Goal: Check status: Check status

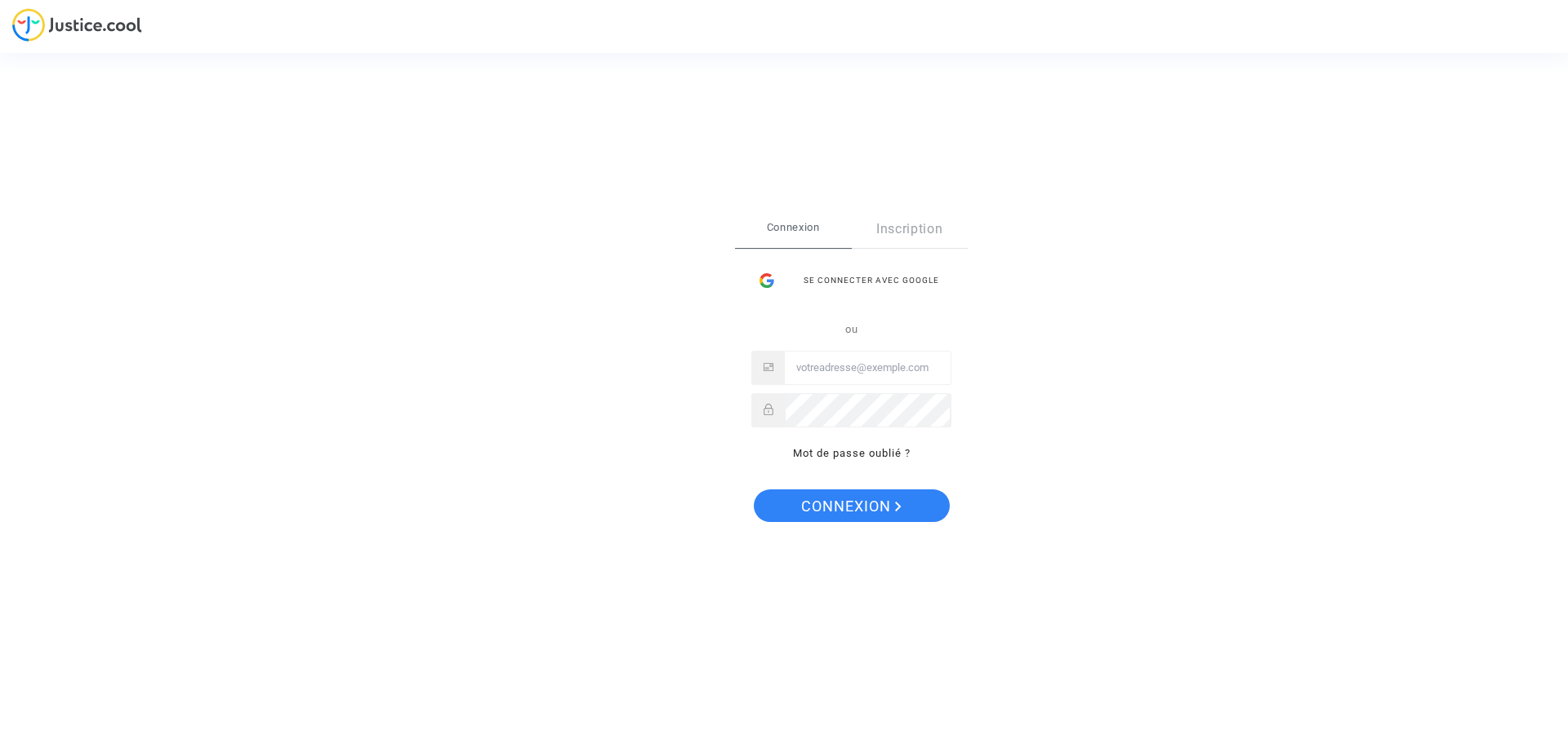
type input "scilehameau@gmail.com"
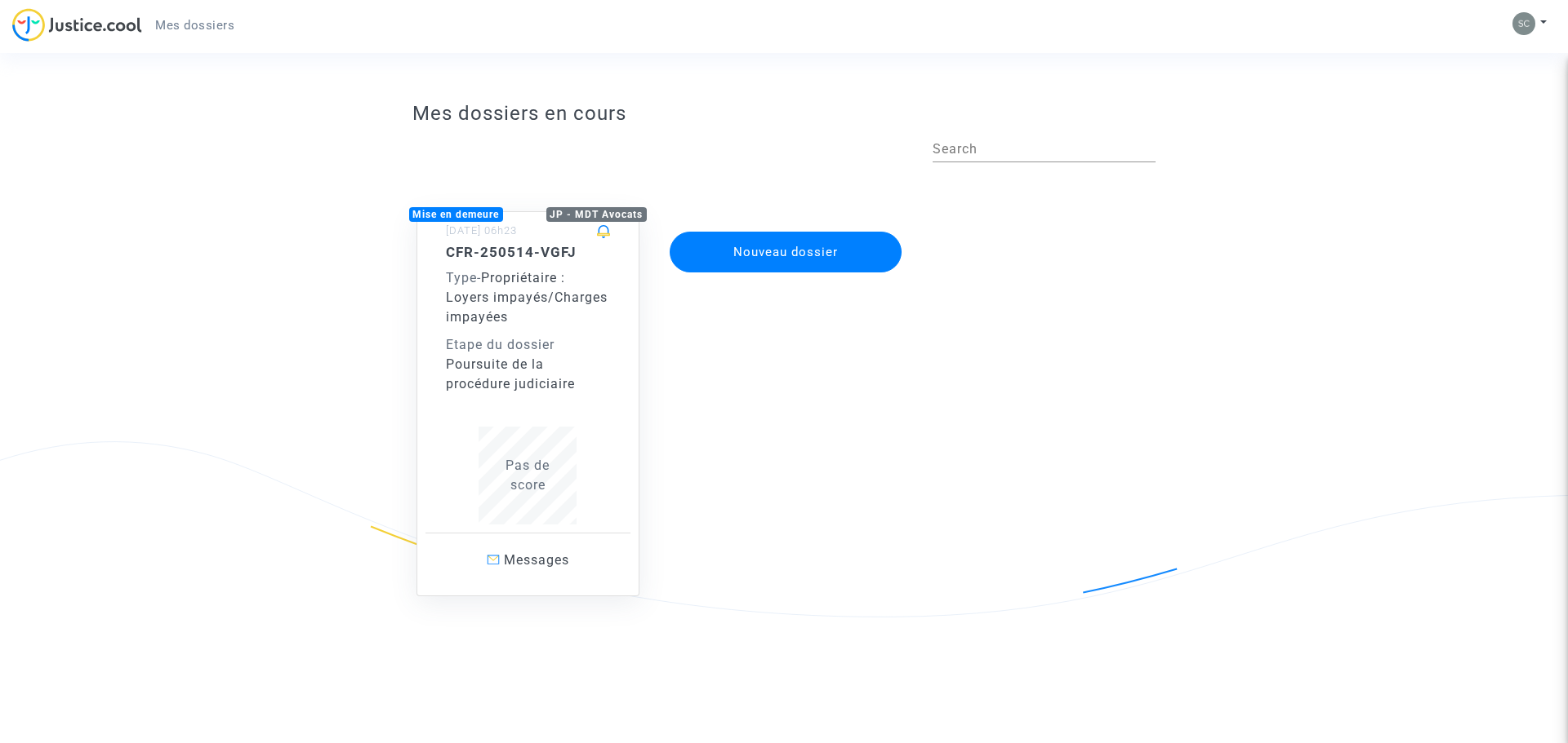
click at [581, 364] on div "Poursuite de la procédure judiciaire" at bounding box center [528, 375] width 165 height 39
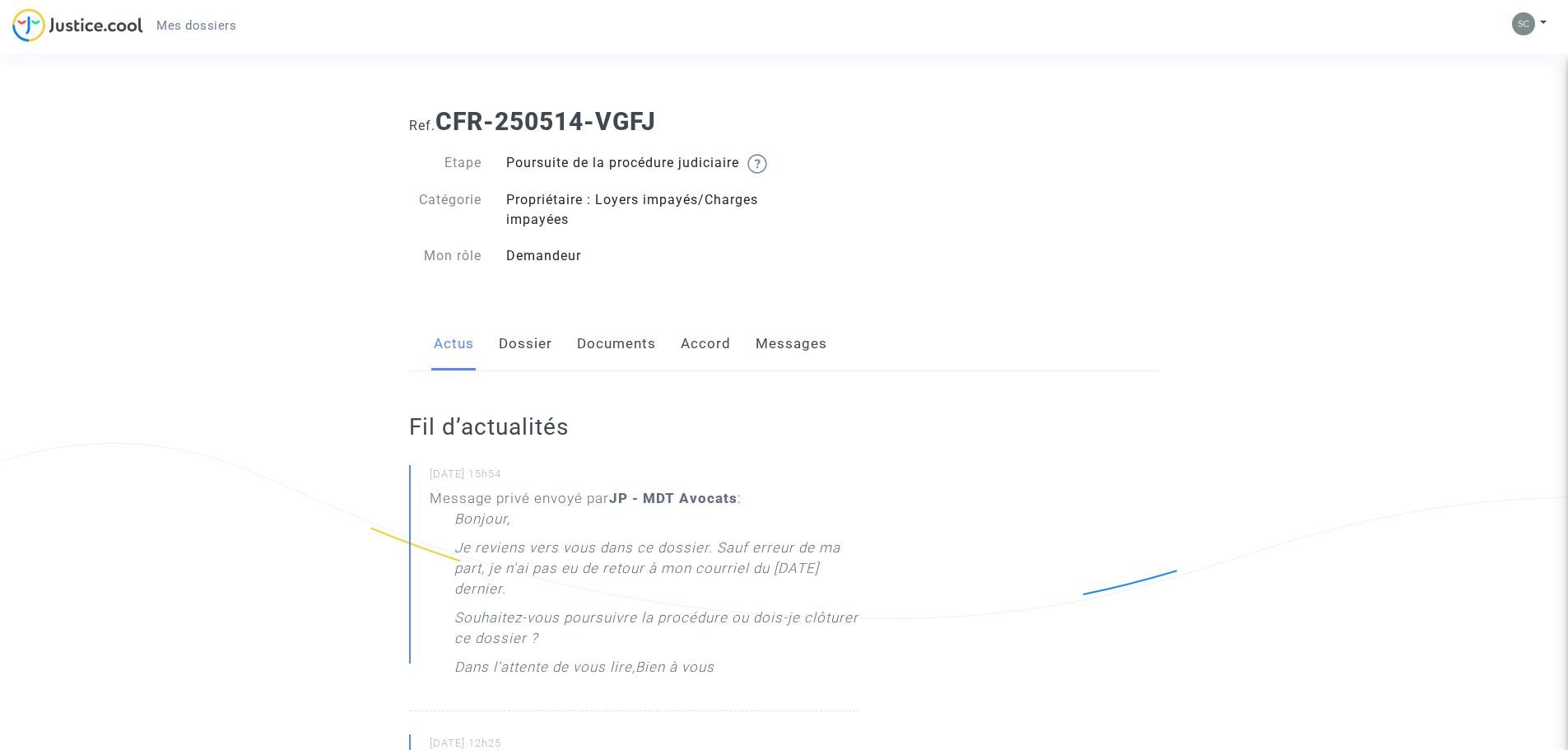
click at [518, 368] on link "Dossier" at bounding box center [525, 345] width 54 height 55
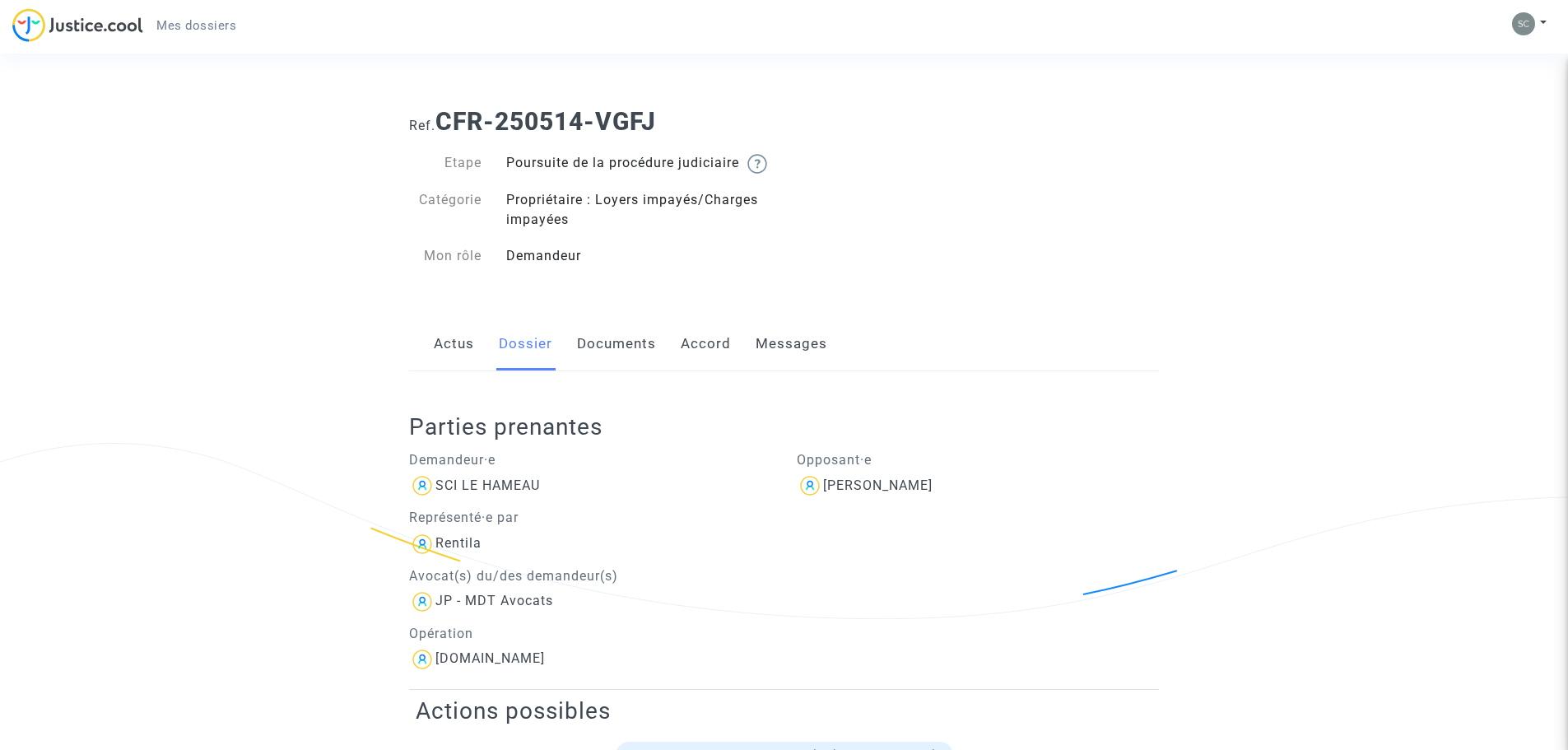
click at [604, 360] on link "Documents" at bounding box center [617, 345] width 79 height 55
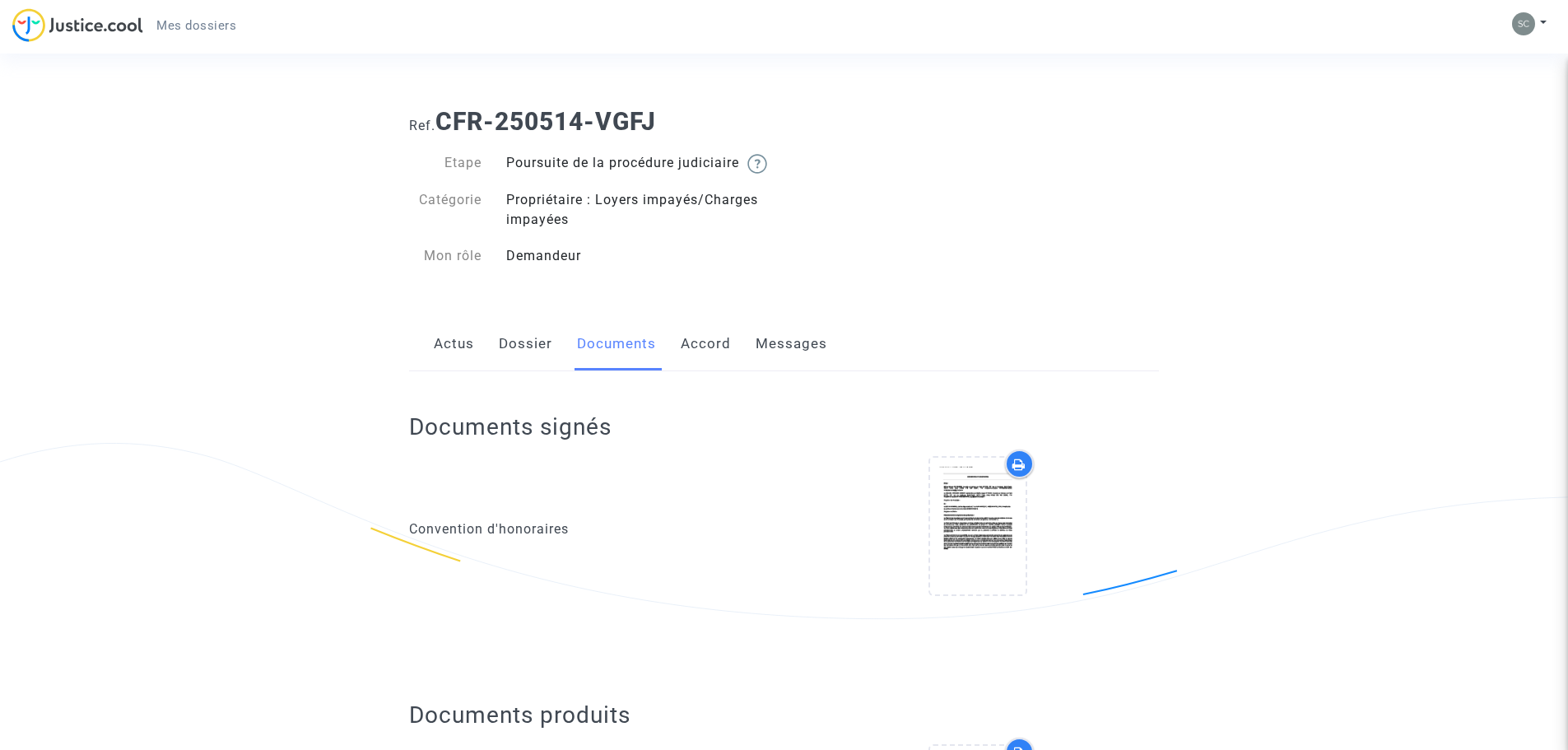
scroll to position [494, 0]
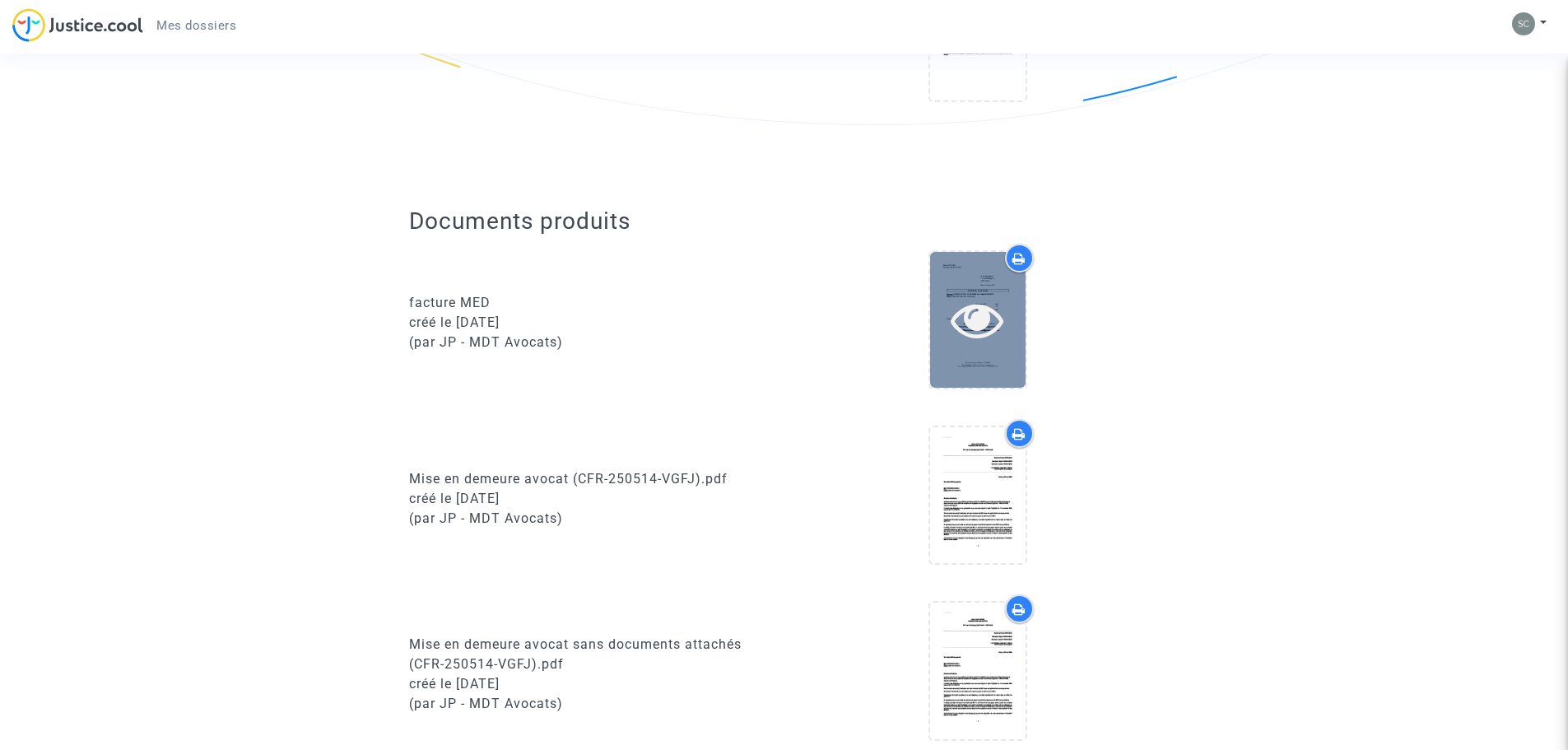
click at [963, 330] on icon at bounding box center [978, 320] width 54 height 53
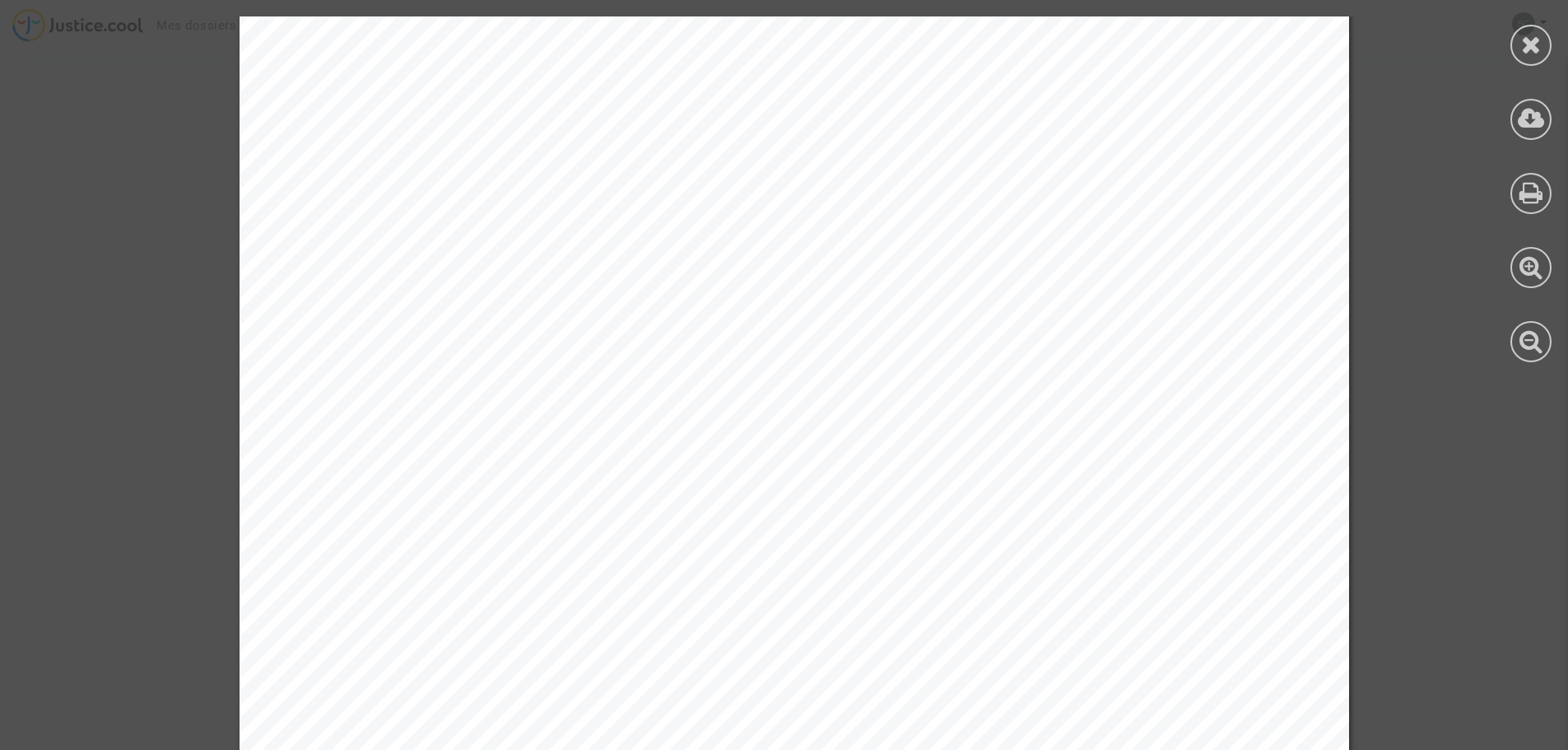
scroll to position [0, 0]
click at [1533, 121] on icon at bounding box center [1531, 119] width 27 height 25
